Goal: Task Accomplishment & Management: Use online tool/utility

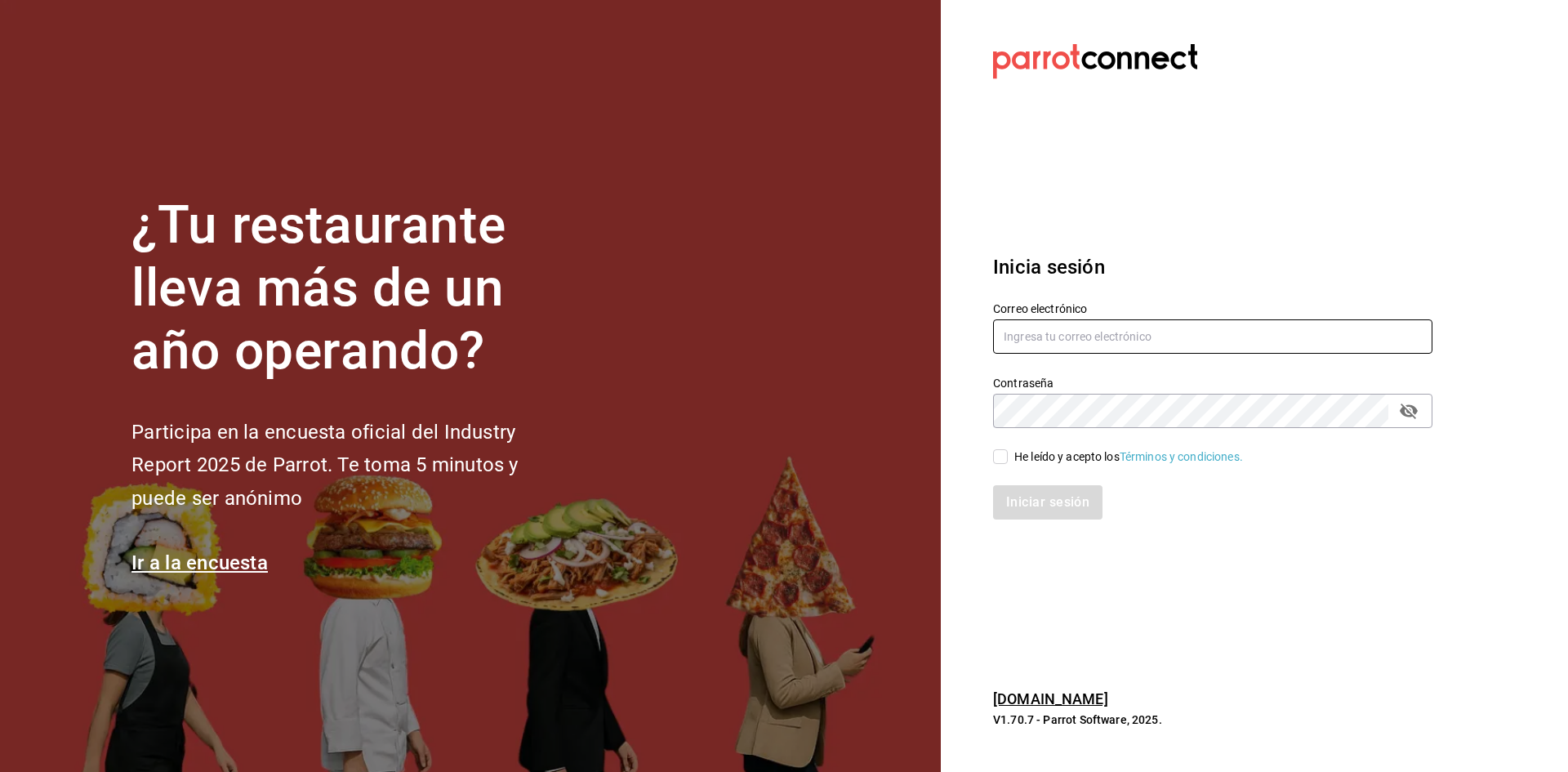
type input "[EMAIL_ADDRESS][DOMAIN_NAME]"
click at [992, 460] on div "He leído y acepto los Términos y condiciones." at bounding box center [1203, 447] width 459 height 38
click at [999, 462] on input "He leído y acepto los Términos y condiciones." at bounding box center [1000, 457] width 15 height 15
checkbox input "true"
click at [1022, 509] on button "Iniciar sesión" at bounding box center [1048, 502] width 111 height 34
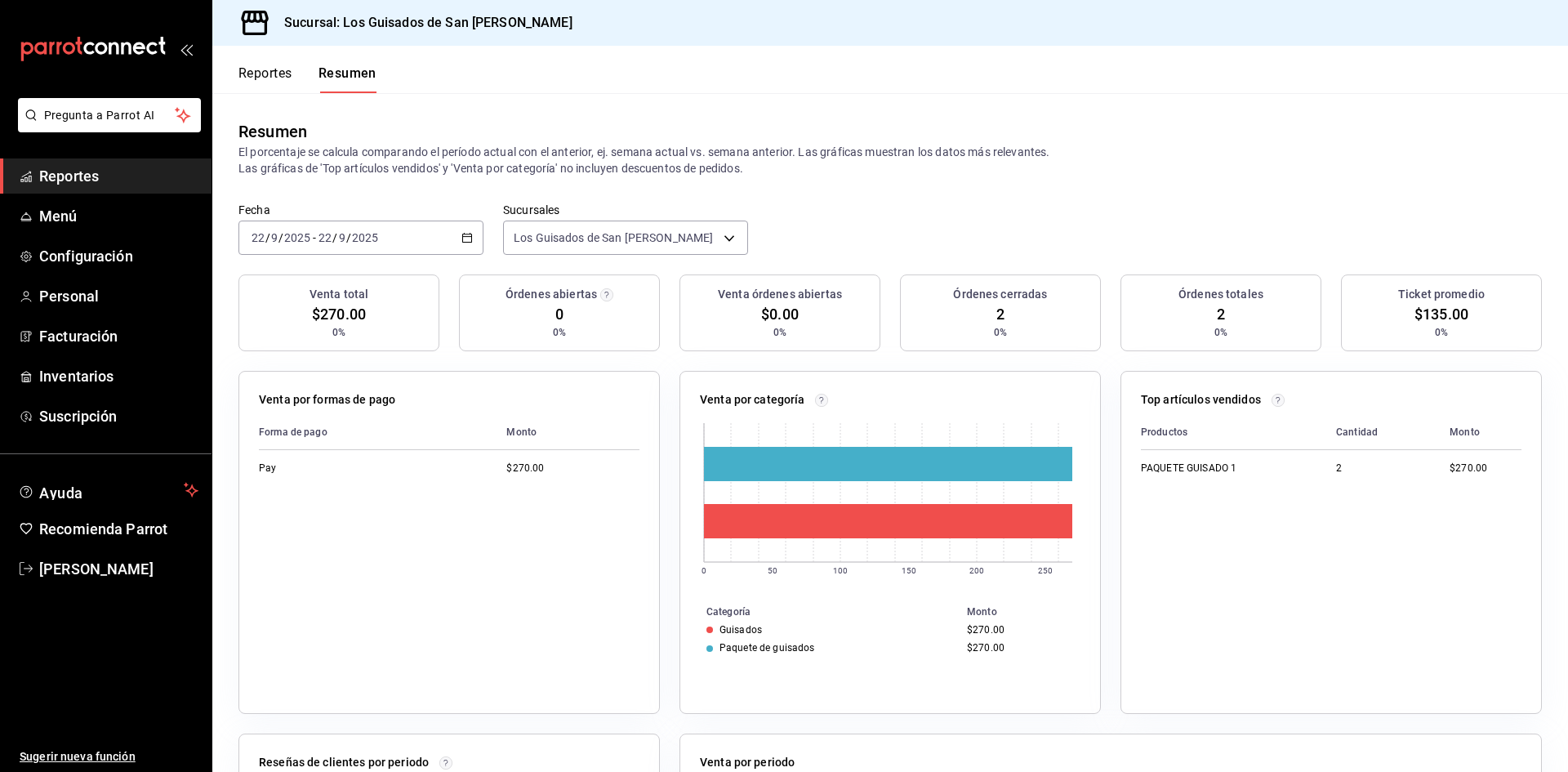
click at [474, 249] on div "[DATE] [DATE] - [DATE] [DATE]" at bounding box center [361, 237] width 245 height 34
click at [463, 240] on icon "button" at bounding box center [467, 237] width 11 height 11
click at [345, 292] on span "Hoy" at bounding box center [316, 287] width 127 height 17
click at [457, 245] on div "2025-09-22 22 / 9 / 2025 - 2025-09-22 22 / 9 / 2025" at bounding box center [361, 237] width 245 height 34
click at [346, 296] on li "Hoy" at bounding box center [315, 287] width 152 height 37
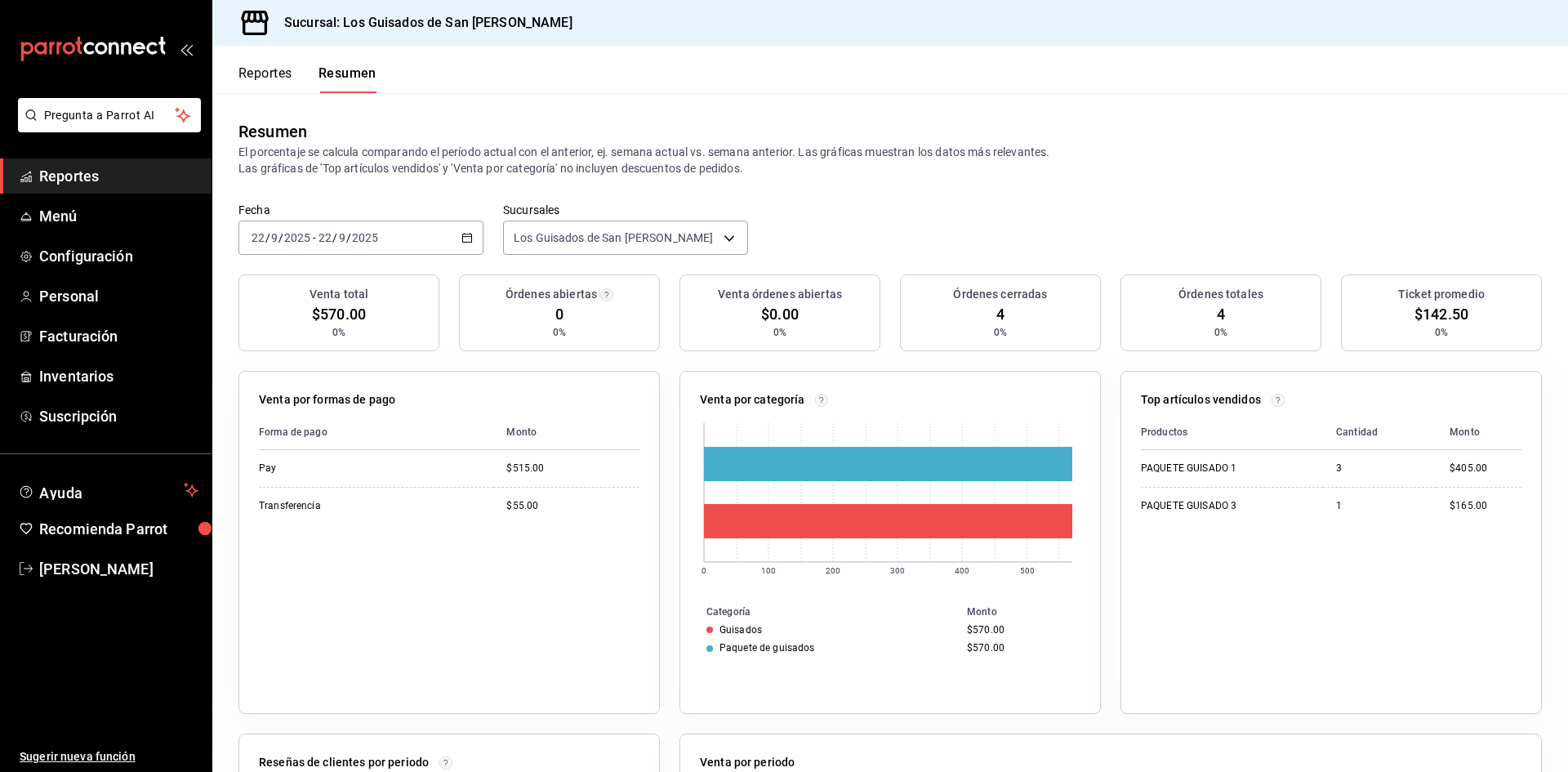
click at [424, 248] on div "2025-09-22 22 / 9 / 2025 - 2025-09-22 22 / 9 / 2025" at bounding box center [361, 237] width 245 height 34
click at [371, 287] on span "Hoy" at bounding box center [316, 287] width 127 height 17
